Goal: Check status: Check status

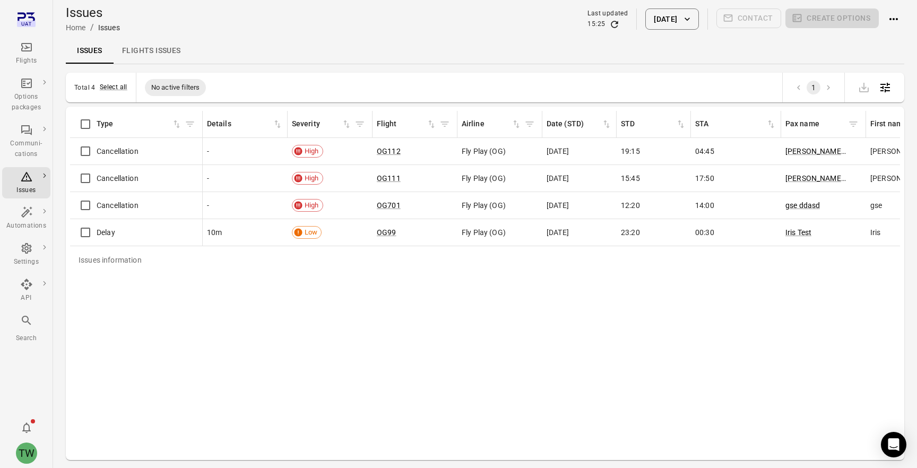
click at [26, 59] on div "Flights" at bounding box center [26, 61] width 40 height 11
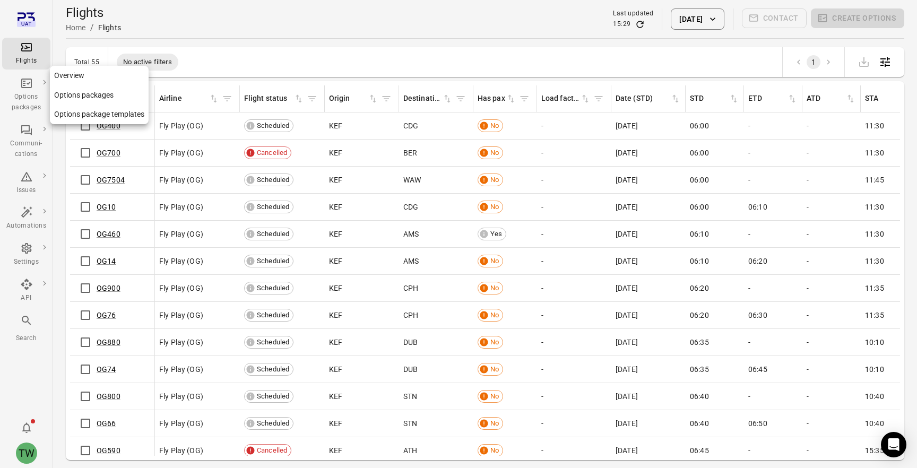
click at [28, 108] on div "Options packages" at bounding box center [26, 102] width 40 height 21
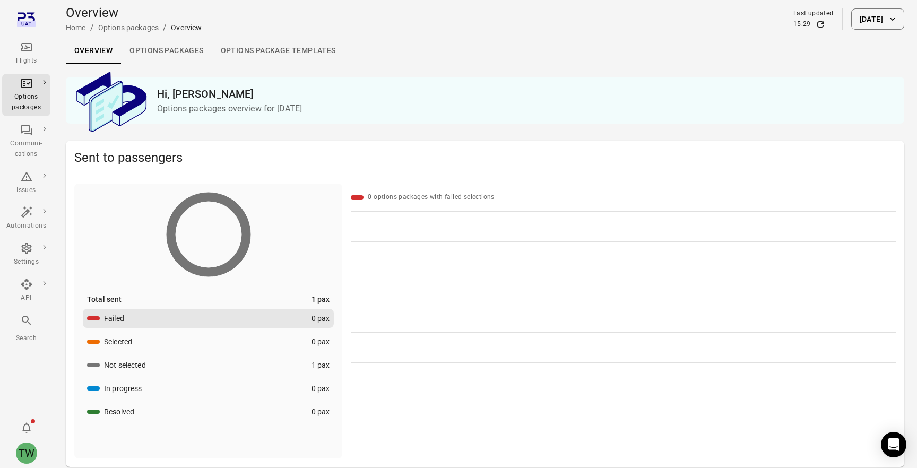
click at [855, 12] on button "[DATE]" at bounding box center [877, 18] width 53 height 21
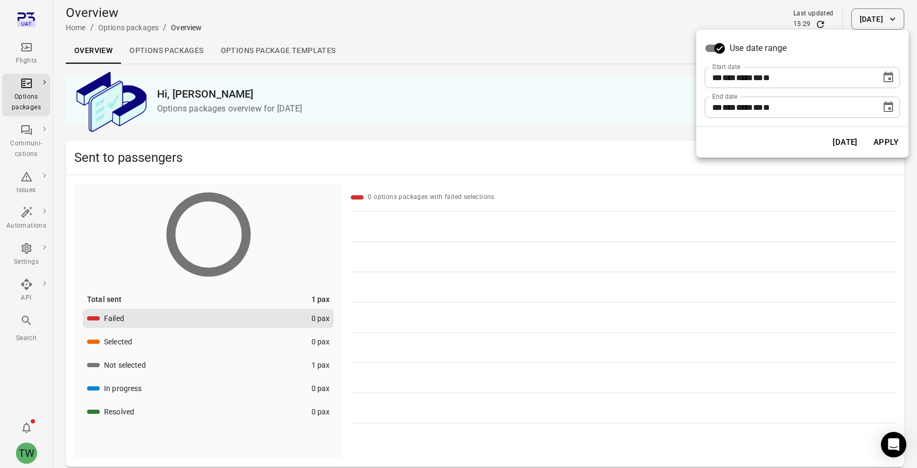
click at [890, 75] on icon "Choose date, selected date is Sep 22, 2025" at bounding box center [889, 77] width 10 height 11
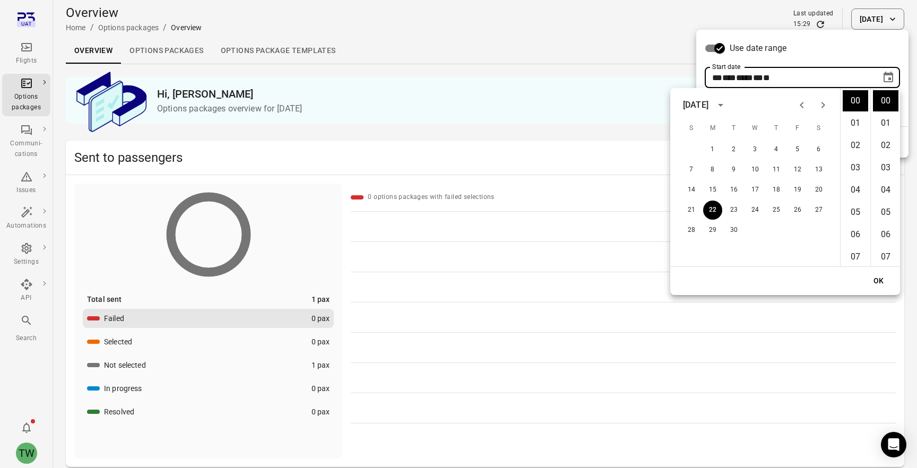
click at [800, 106] on icon "Previous month" at bounding box center [802, 105] width 13 height 13
click at [815, 149] on button "2" at bounding box center [818, 149] width 19 height 19
type input "**********"
click at [876, 277] on button "OK" at bounding box center [879, 281] width 34 height 20
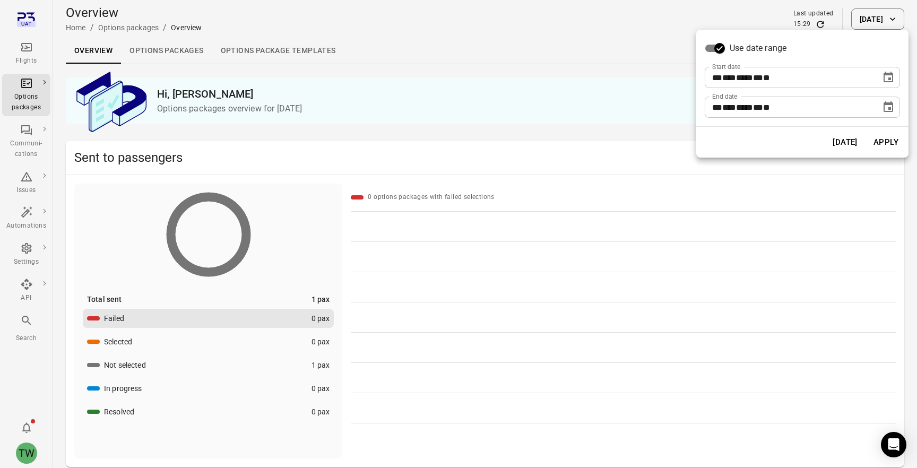
click at [881, 147] on button "Apply" at bounding box center [886, 142] width 37 height 22
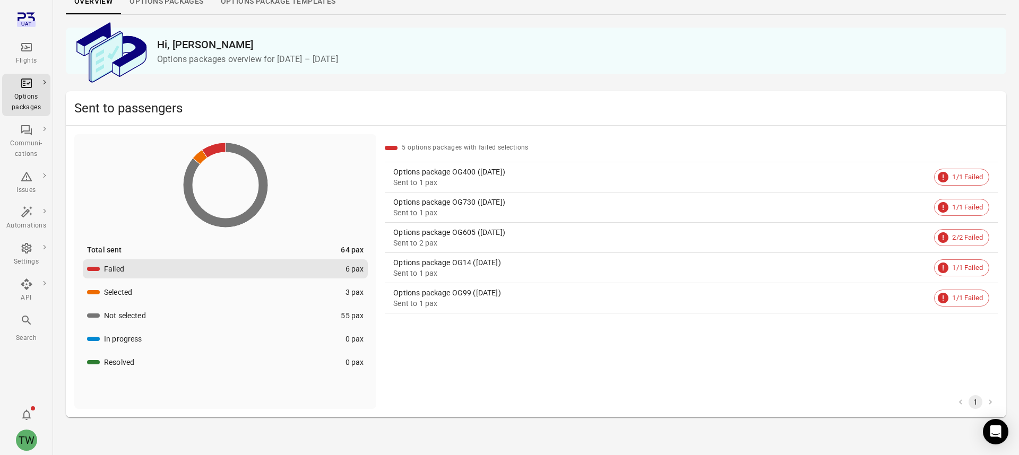
scroll to position [53, 0]
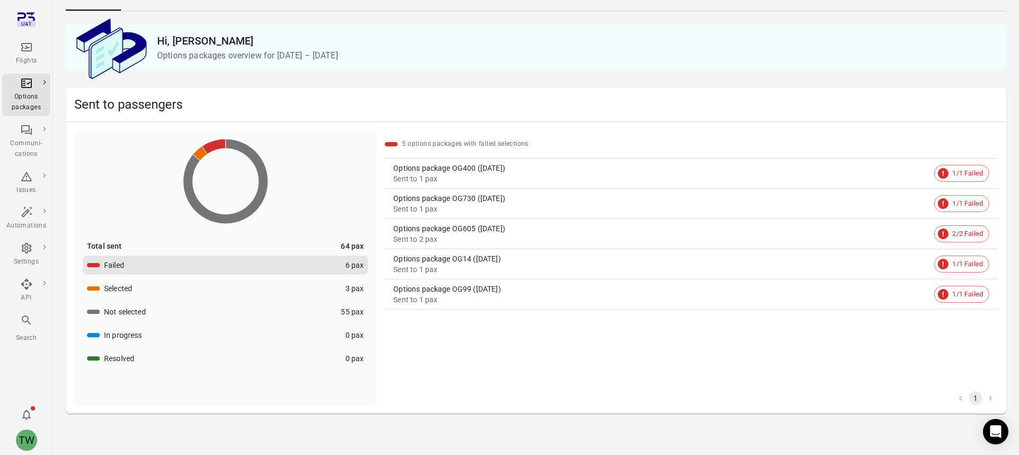
click at [216, 265] on button "Failed 6 pax" at bounding box center [225, 265] width 285 height 19
